Goal: Information Seeking & Learning: Learn about a topic

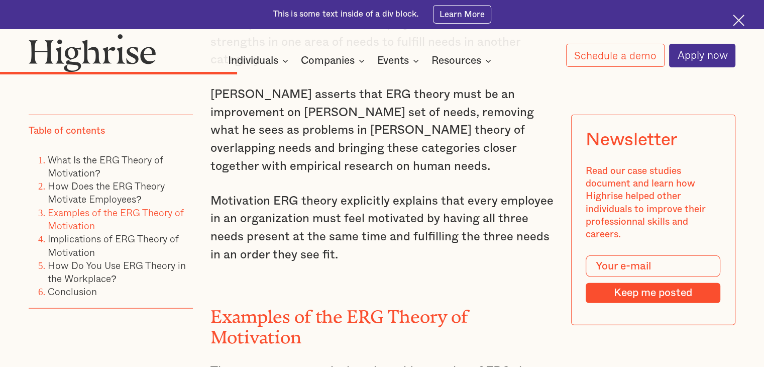
scroll to position [2321, 0]
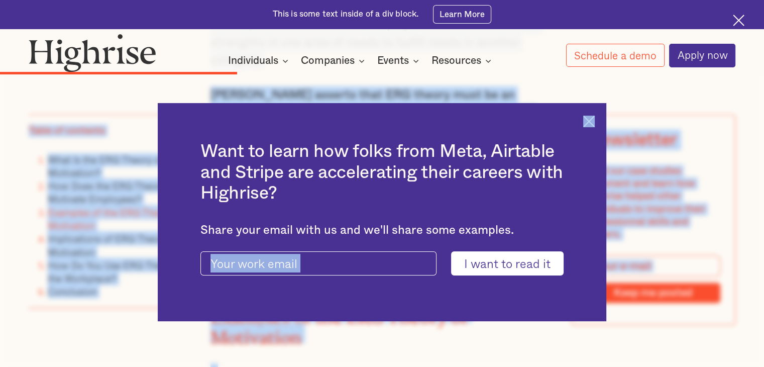
drag, startPoint x: 218, startPoint y: 235, endPoint x: 274, endPoint y: 263, distance: 62.9
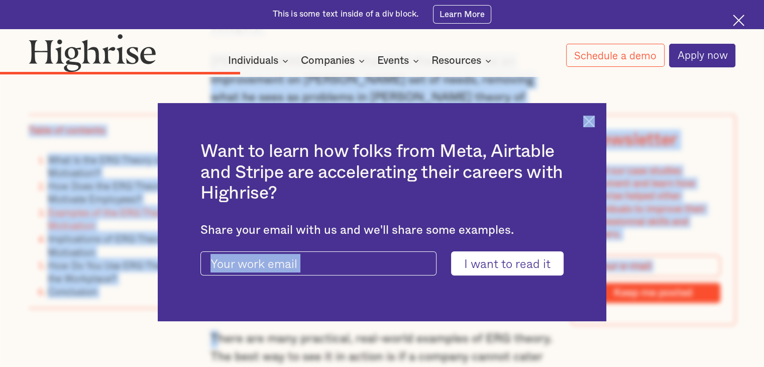
scroll to position [2372, 0]
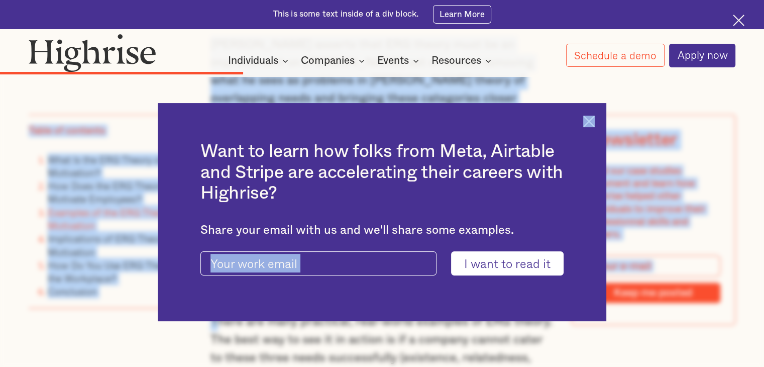
click at [589, 121] on img at bounding box center [589, 122] width 12 height 12
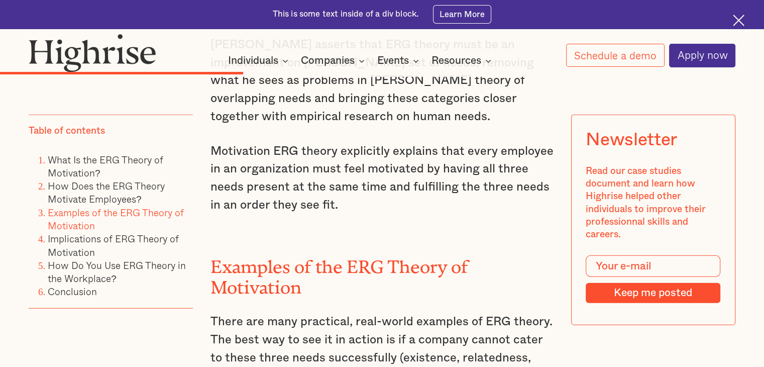
click at [366, 313] on p "There are many practical, real-world examples of ERG theory. The best way to se…" at bounding box center [382, 349] width 343 height 72
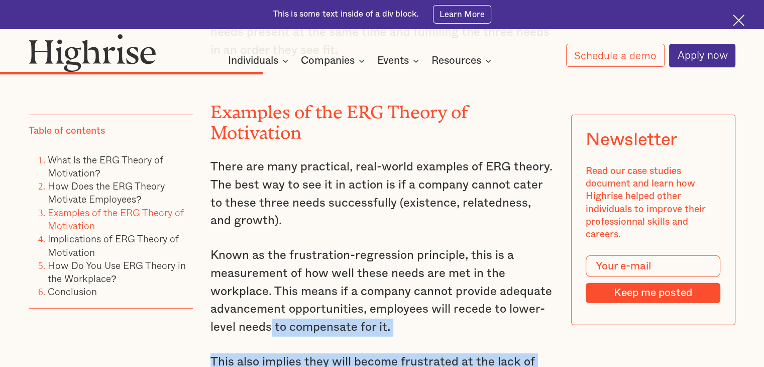
scroll to position [2522, 0]
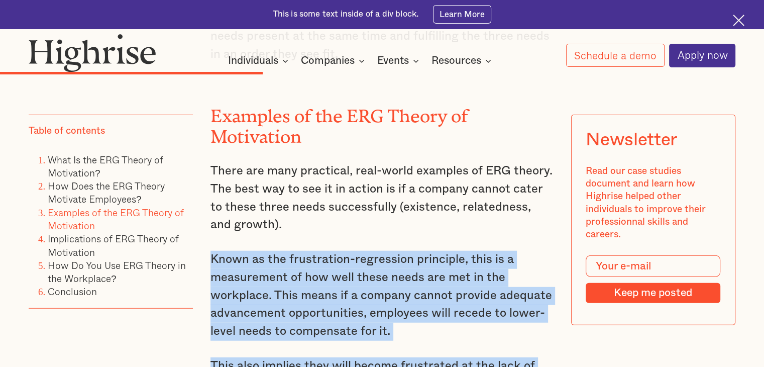
drag, startPoint x: 515, startPoint y: 195, endPoint x: 208, endPoint y: 125, distance: 314.9
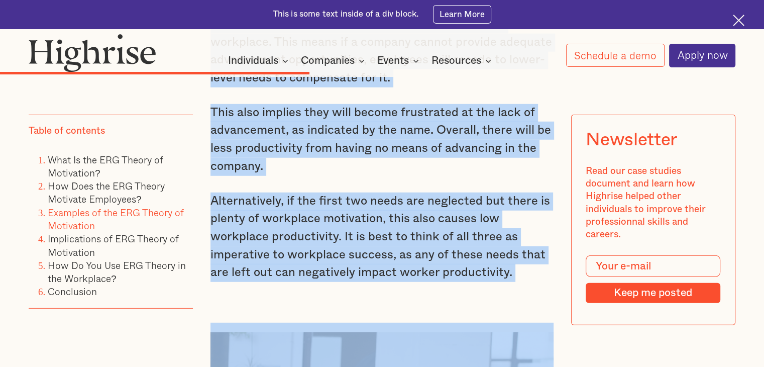
scroll to position [2773, 0]
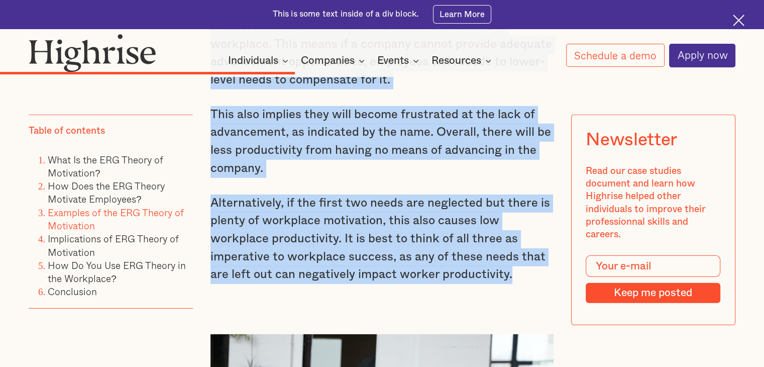
drag, startPoint x: 213, startPoint y: 117, endPoint x: 516, endPoint y: 135, distance: 303.0
copy div "Examples of the ERG Theory of Motivation There are many practical, real-world e…"
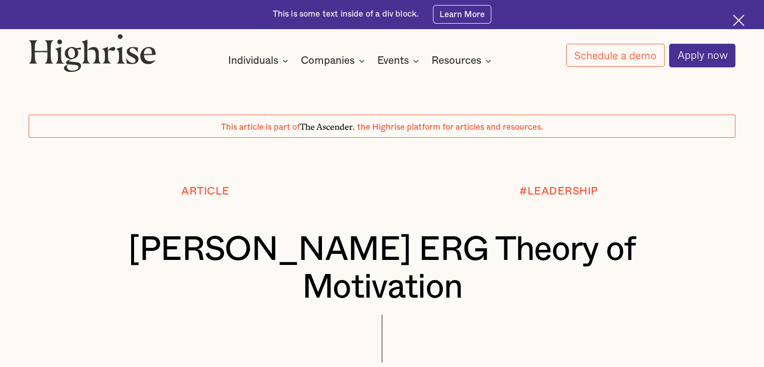
click at [39, 319] on div at bounding box center [382, 348] width 707 height 67
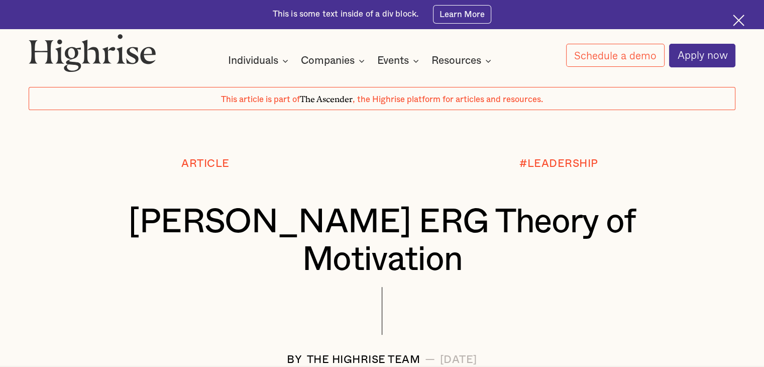
scroll to position [50, 0]
